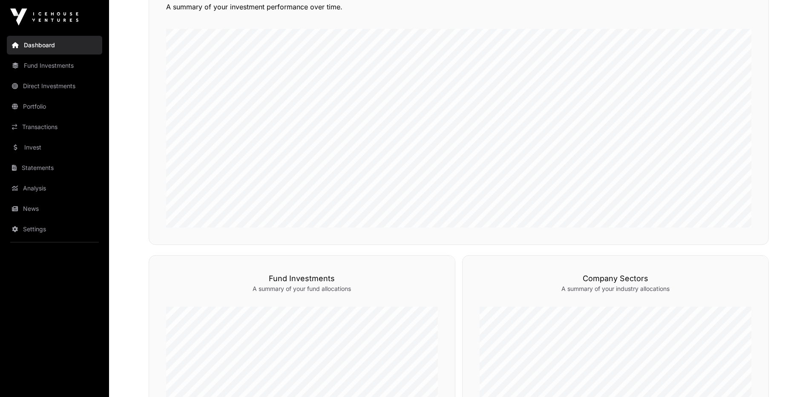
scroll to position [112, 0]
click at [42, 108] on link "Portfolio" at bounding box center [54, 106] width 95 height 19
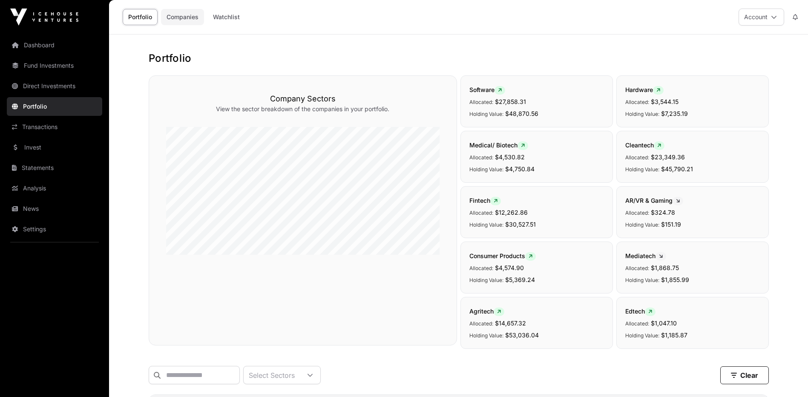
click at [188, 18] on link "Companies" at bounding box center [182, 17] width 43 height 16
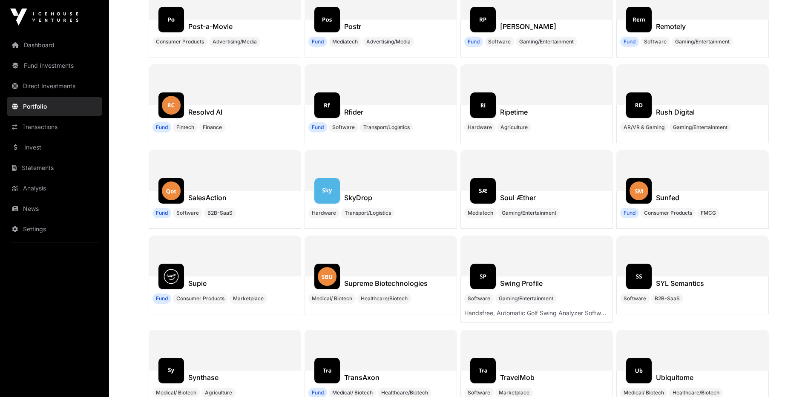
scroll to position [7597, 0]
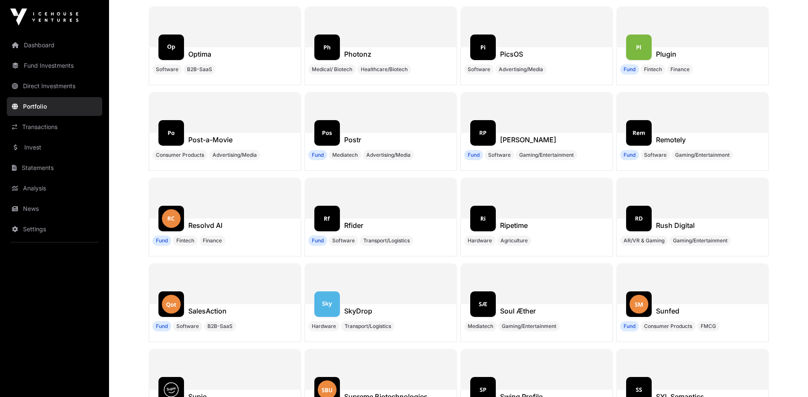
drag, startPoint x: 521, startPoint y: 130, endPoint x: 554, endPoint y: 164, distance: 47.6
click at [521, 135] on h1 "[PERSON_NAME]" at bounding box center [528, 140] width 56 height 10
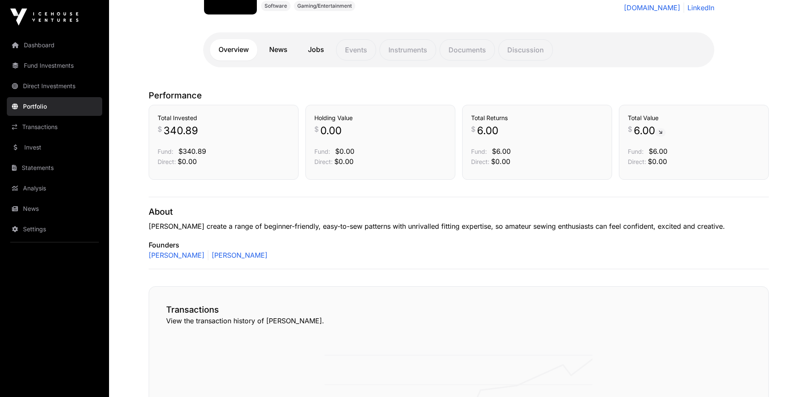
scroll to position [85, 0]
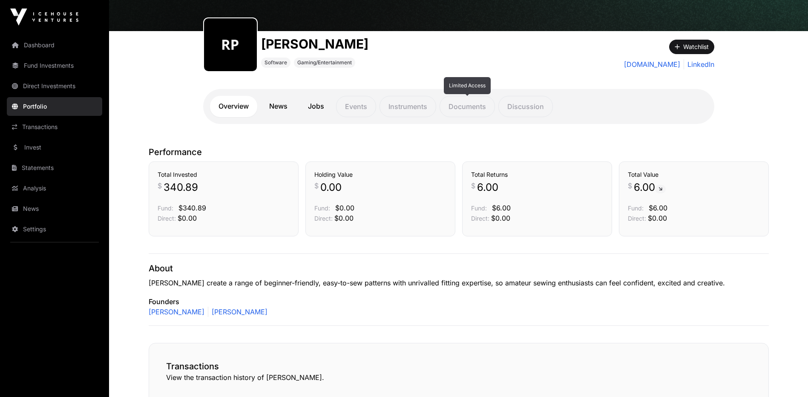
click at [470, 112] on p "Documents" at bounding box center [467, 106] width 55 height 21
click at [281, 110] on link "News" at bounding box center [278, 106] width 35 height 21
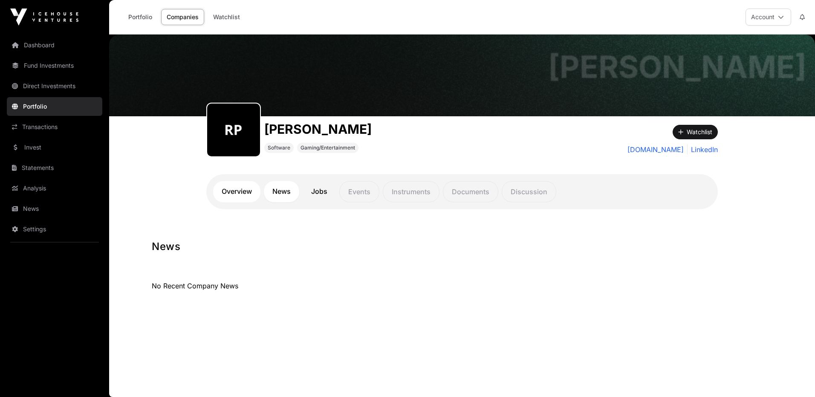
click at [241, 188] on link "Overview" at bounding box center [236, 191] width 47 height 21
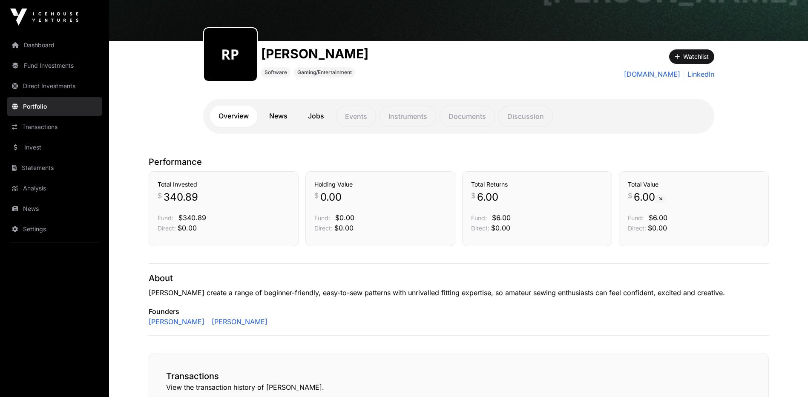
scroll to position [43, 0]
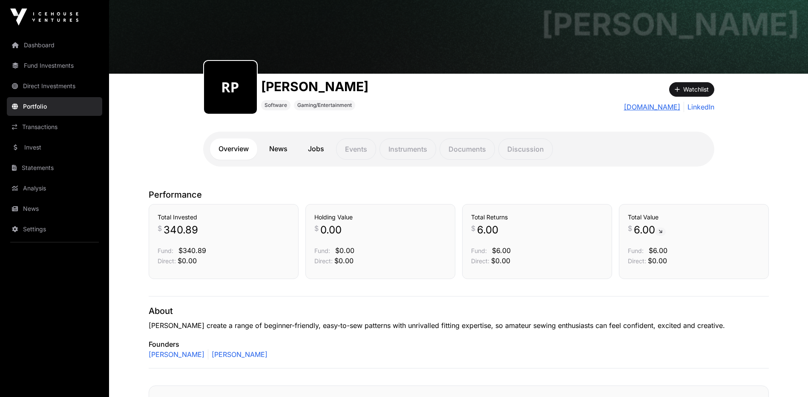
click at [646, 107] on link "[DOMAIN_NAME]" at bounding box center [652, 107] width 56 height 10
click at [216, 355] on link "[PERSON_NAME]" at bounding box center [238, 354] width 60 height 10
click at [48, 64] on link "Fund Investments" at bounding box center [54, 65] width 95 height 19
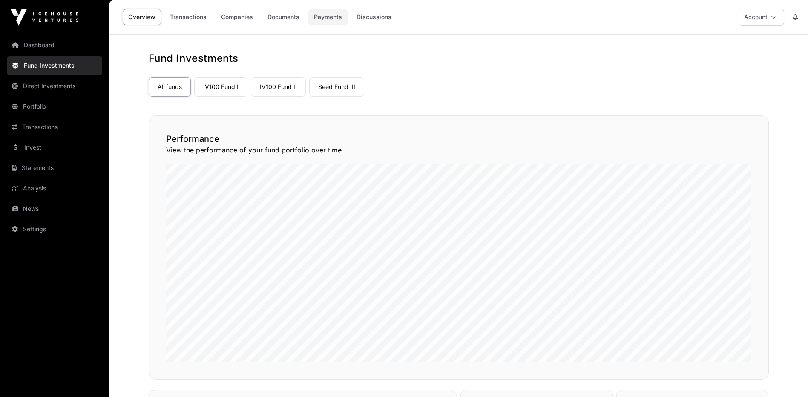
click at [331, 18] on link "Payments" at bounding box center [328, 17] width 39 height 16
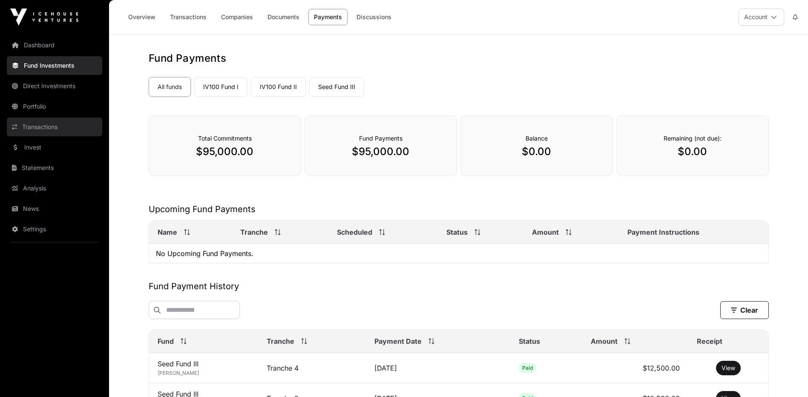
click at [51, 130] on link "Transactions" at bounding box center [54, 127] width 95 height 19
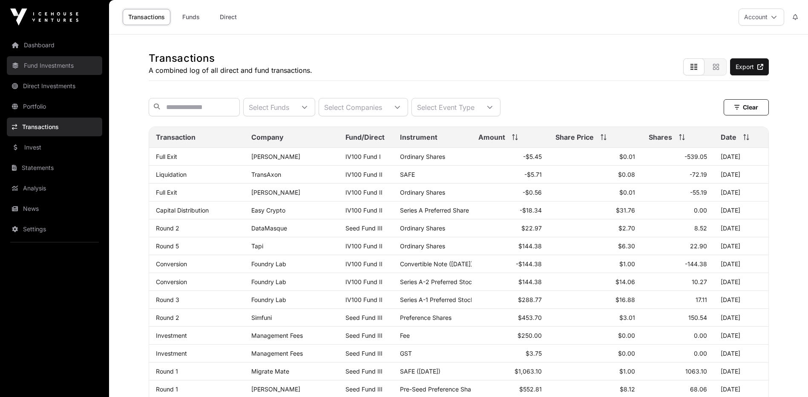
click at [54, 67] on link "Fund Investments" at bounding box center [54, 65] width 95 height 19
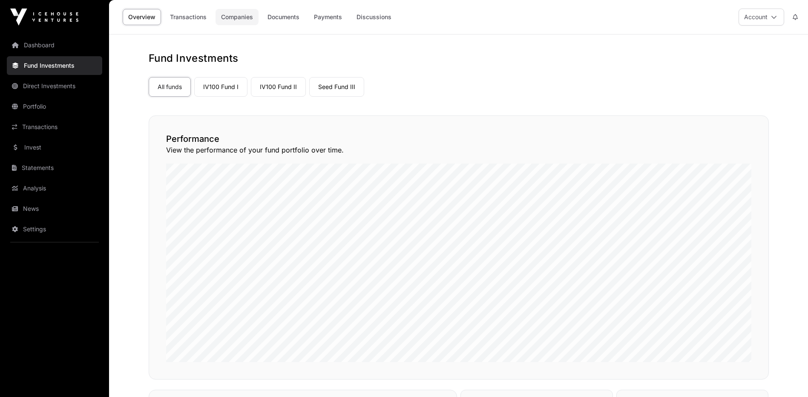
click at [230, 19] on link "Companies" at bounding box center [237, 17] width 43 height 16
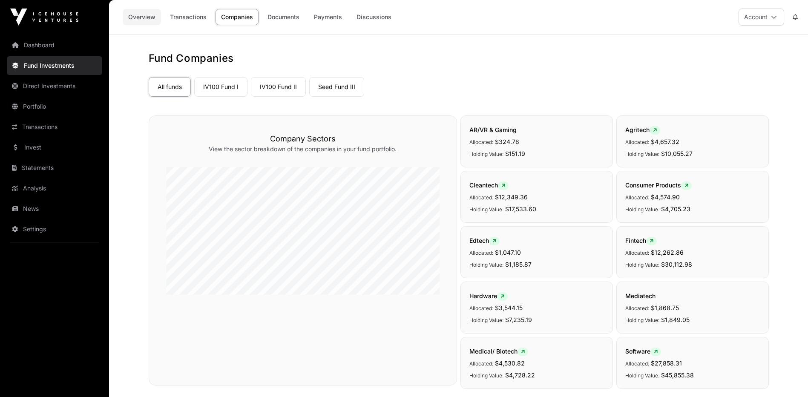
click at [140, 20] on link "Overview" at bounding box center [142, 17] width 38 height 16
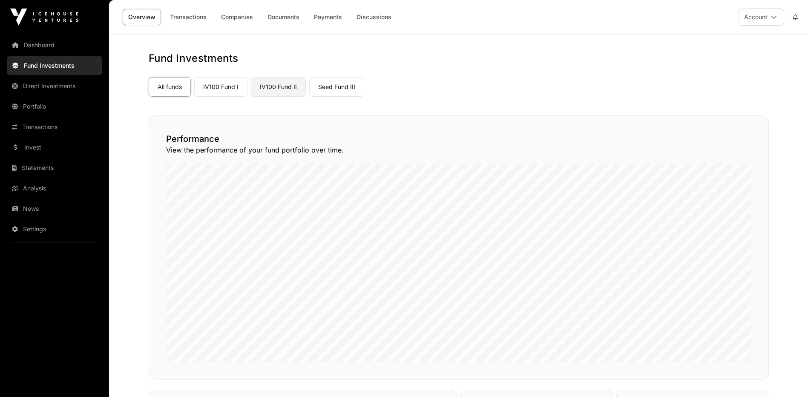
click at [267, 88] on link "IV100 Fund II" at bounding box center [278, 87] width 55 height 20
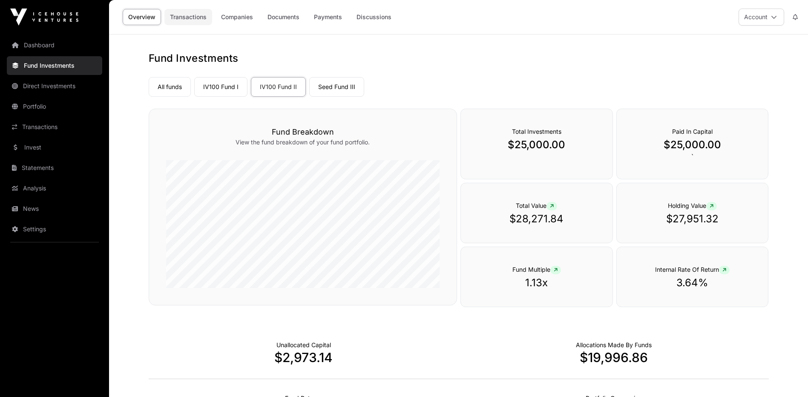
click at [193, 15] on link "Transactions" at bounding box center [188, 17] width 48 height 16
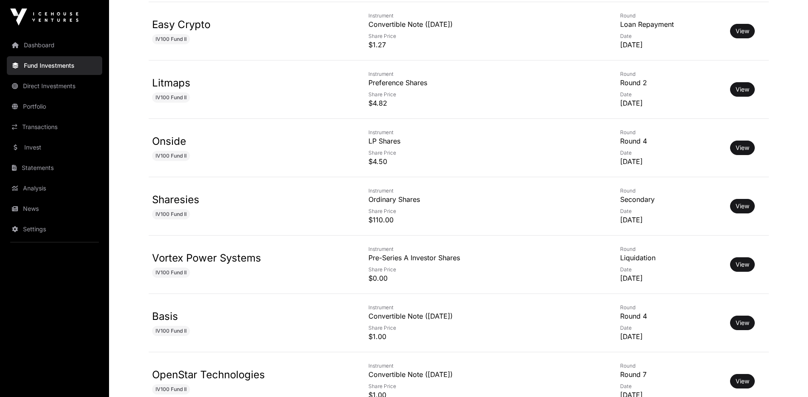
scroll to position [852, 0]
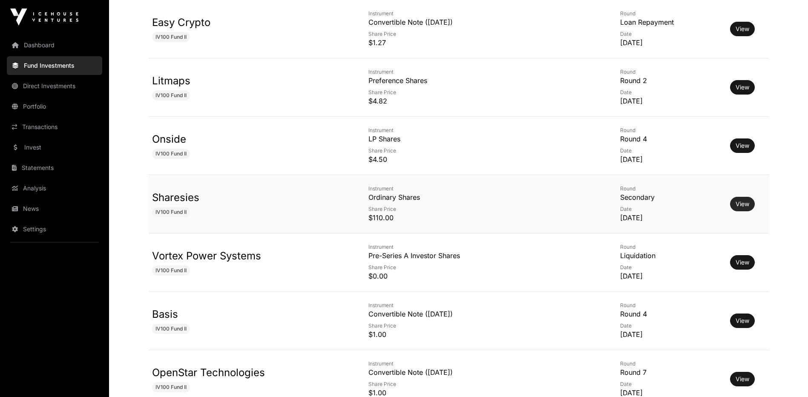
click at [744, 207] on link "View" at bounding box center [743, 204] width 14 height 9
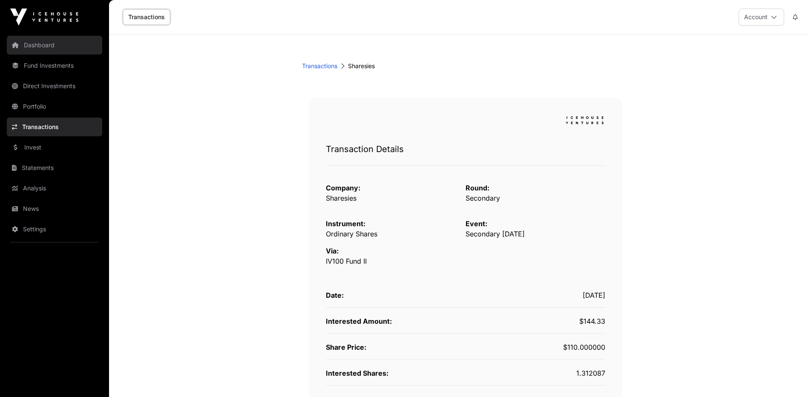
click at [40, 48] on link "Dashboard" at bounding box center [54, 45] width 95 height 19
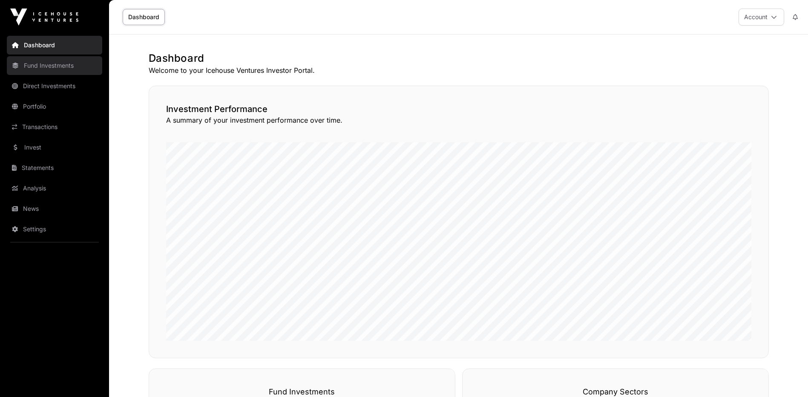
click at [38, 63] on link "Fund Investments" at bounding box center [54, 65] width 95 height 19
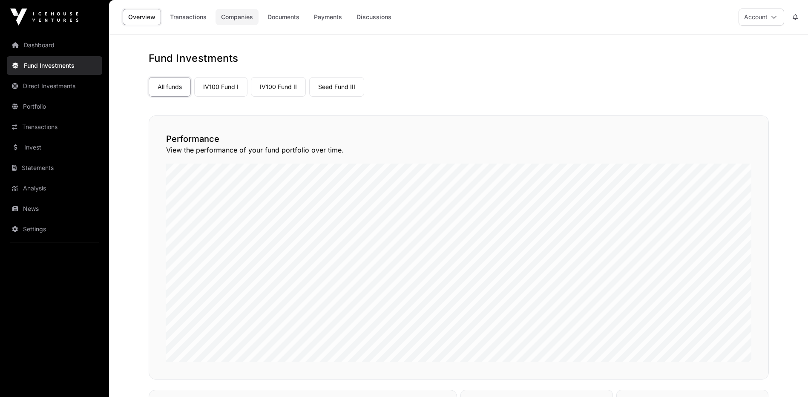
click at [230, 16] on link "Companies" at bounding box center [237, 17] width 43 height 16
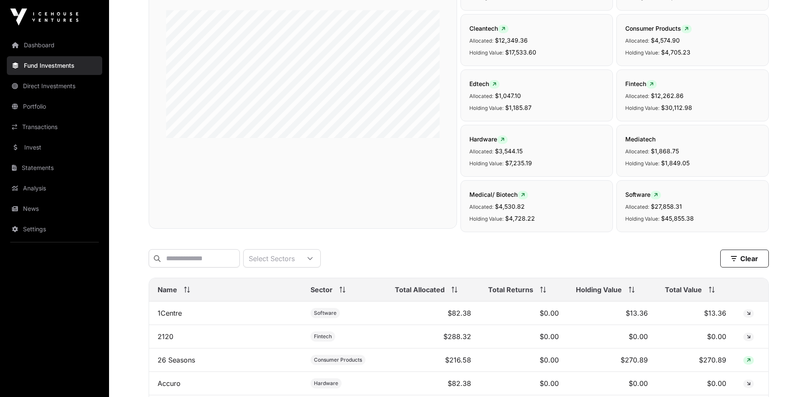
scroll to position [213, 0]
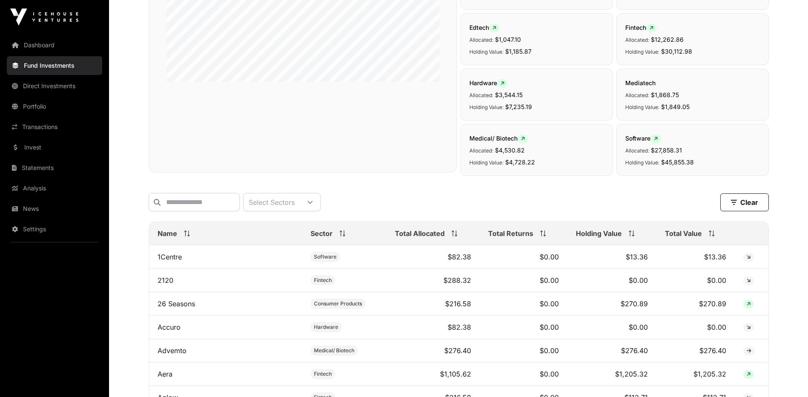
click at [674, 239] on span "Total Value" at bounding box center [683, 233] width 37 height 10
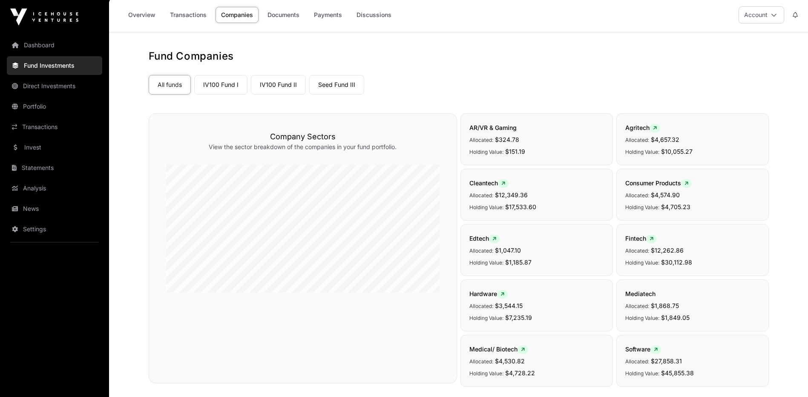
scroll to position [0, 0]
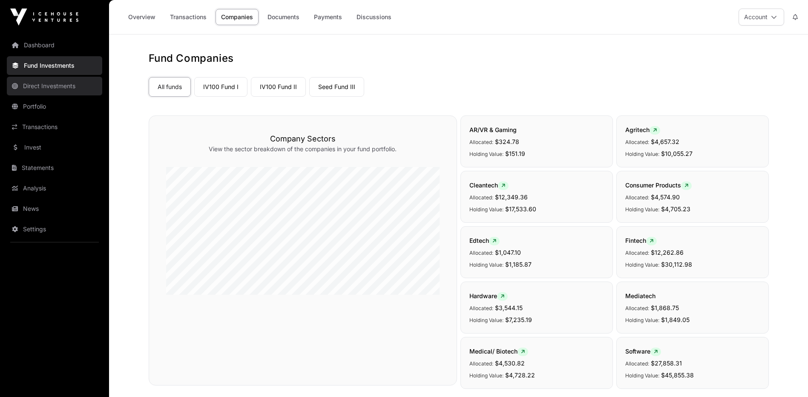
click at [63, 88] on link "Direct Investments" at bounding box center [54, 86] width 95 height 19
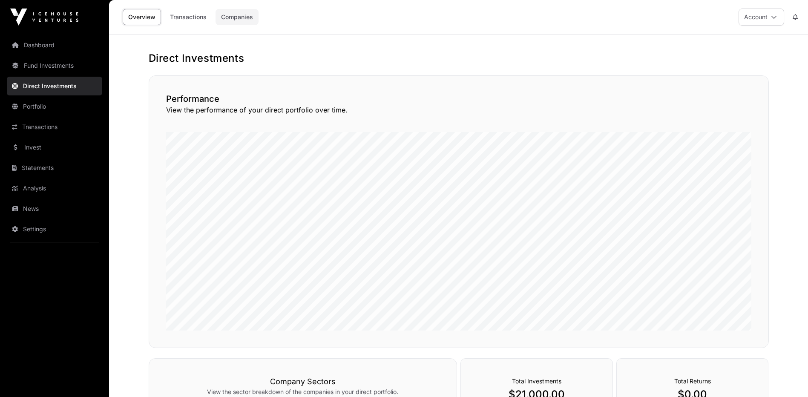
click at [232, 16] on link "Companies" at bounding box center [237, 17] width 43 height 16
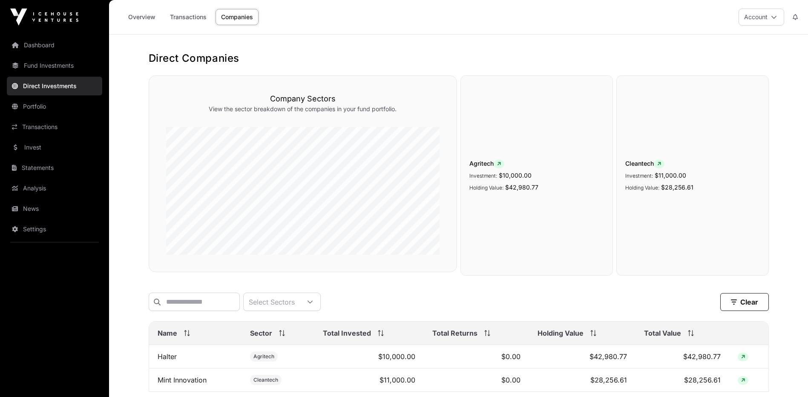
scroll to position [72, 0]
